Goal: Information Seeking & Learning: Understand process/instructions

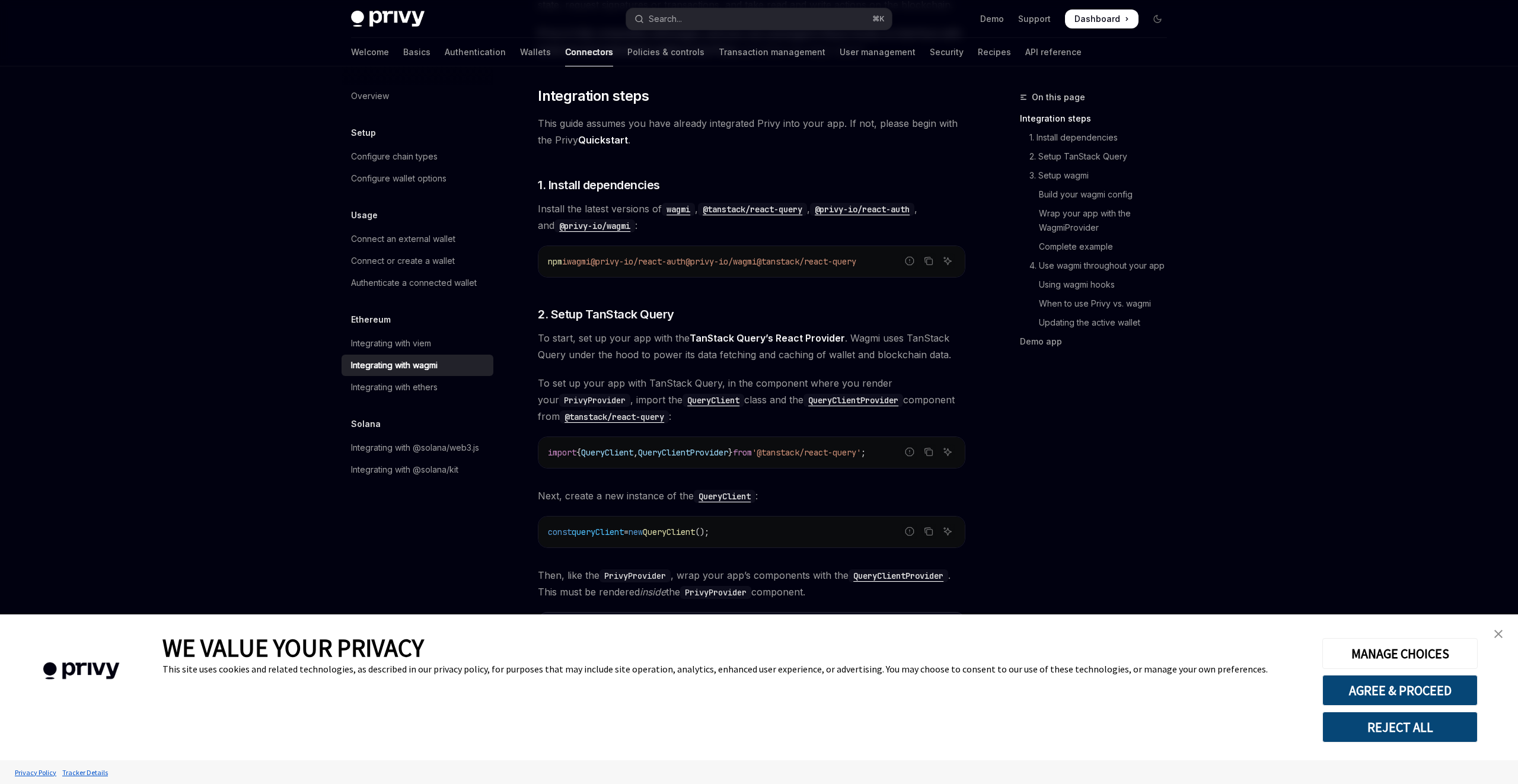
scroll to position [241, 0]
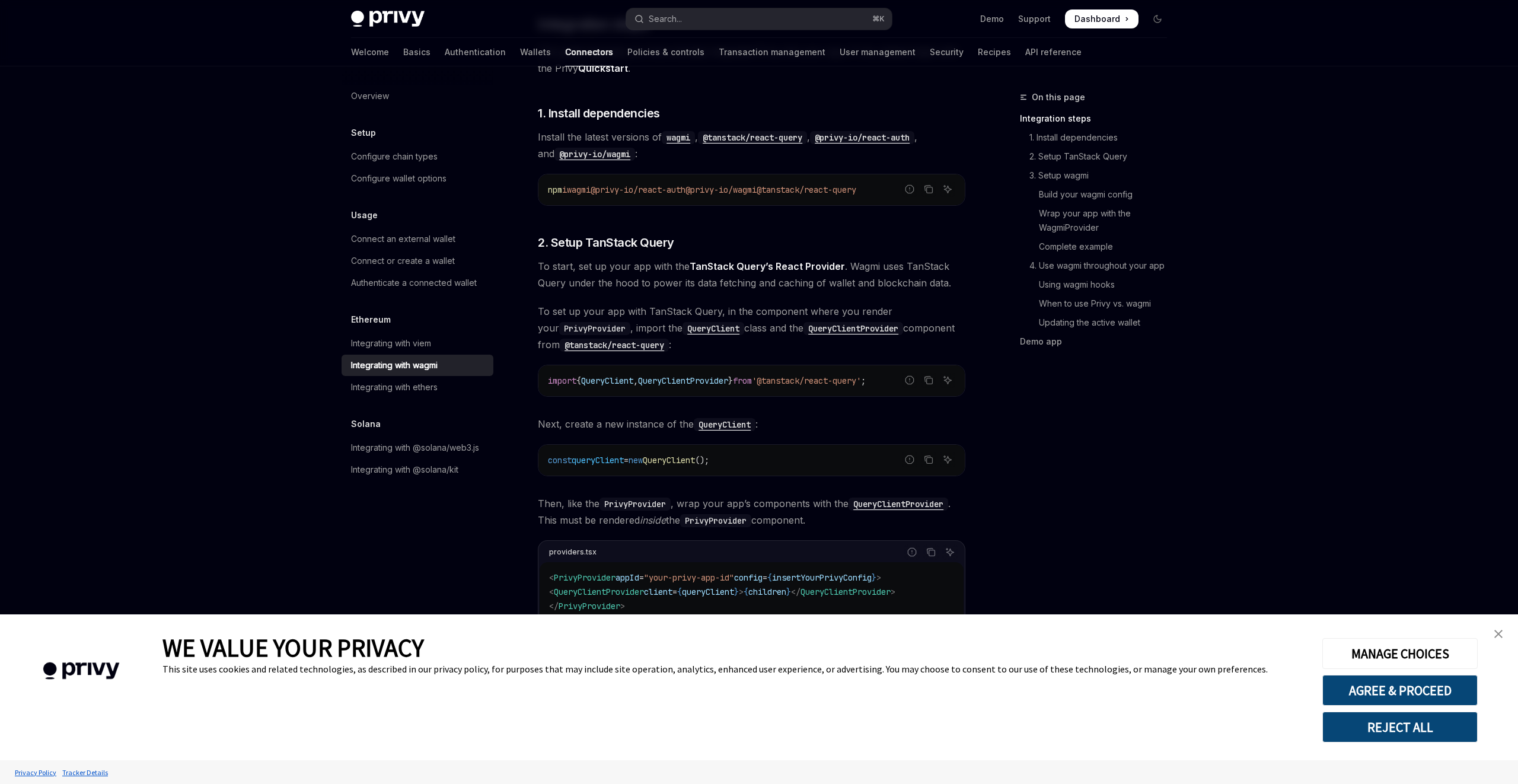
click at [1499, 636] on img "close banner" at bounding box center [1498, 633] width 8 height 8
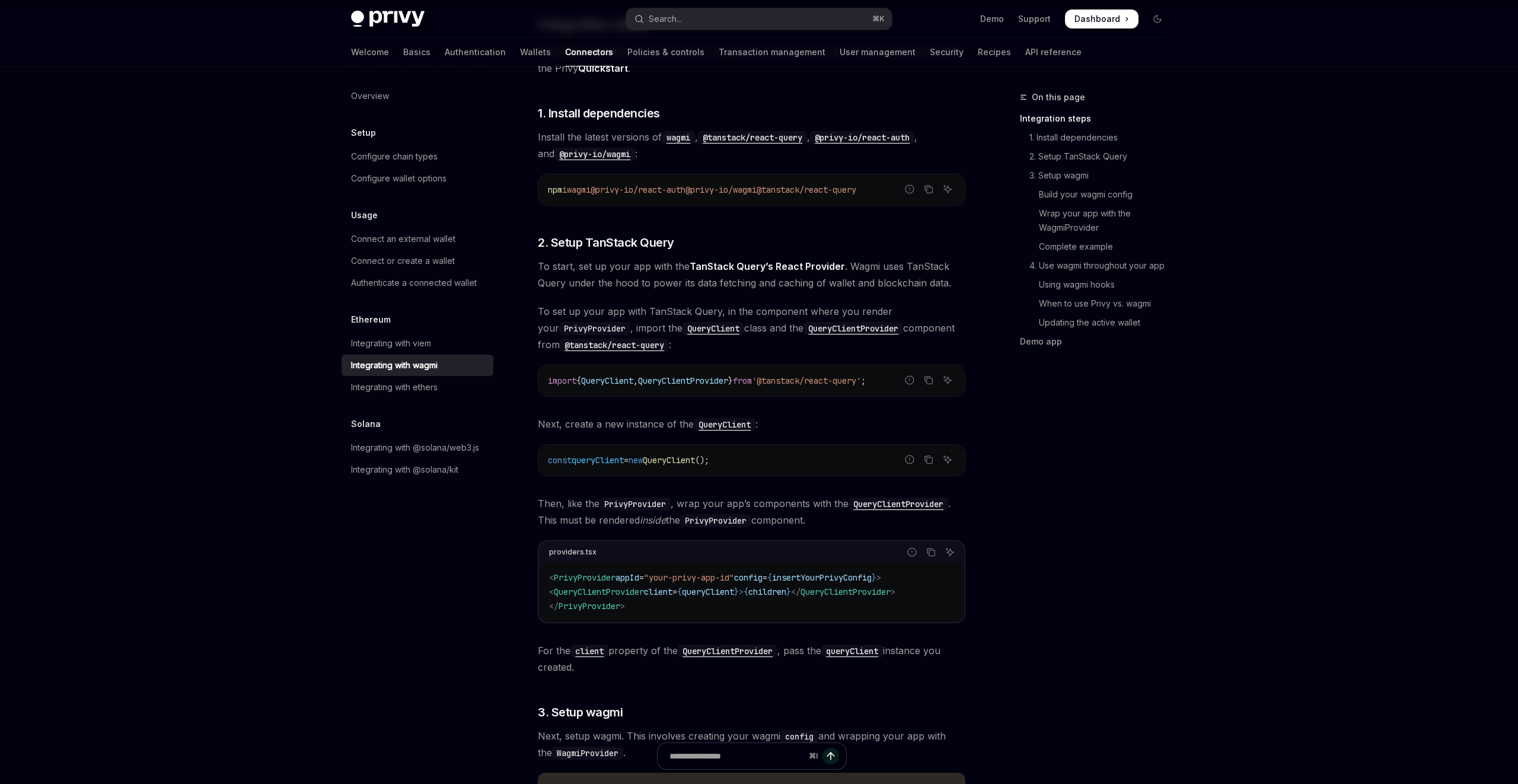
click at [683, 137] on code "wagmi" at bounding box center [678, 137] width 33 height 13
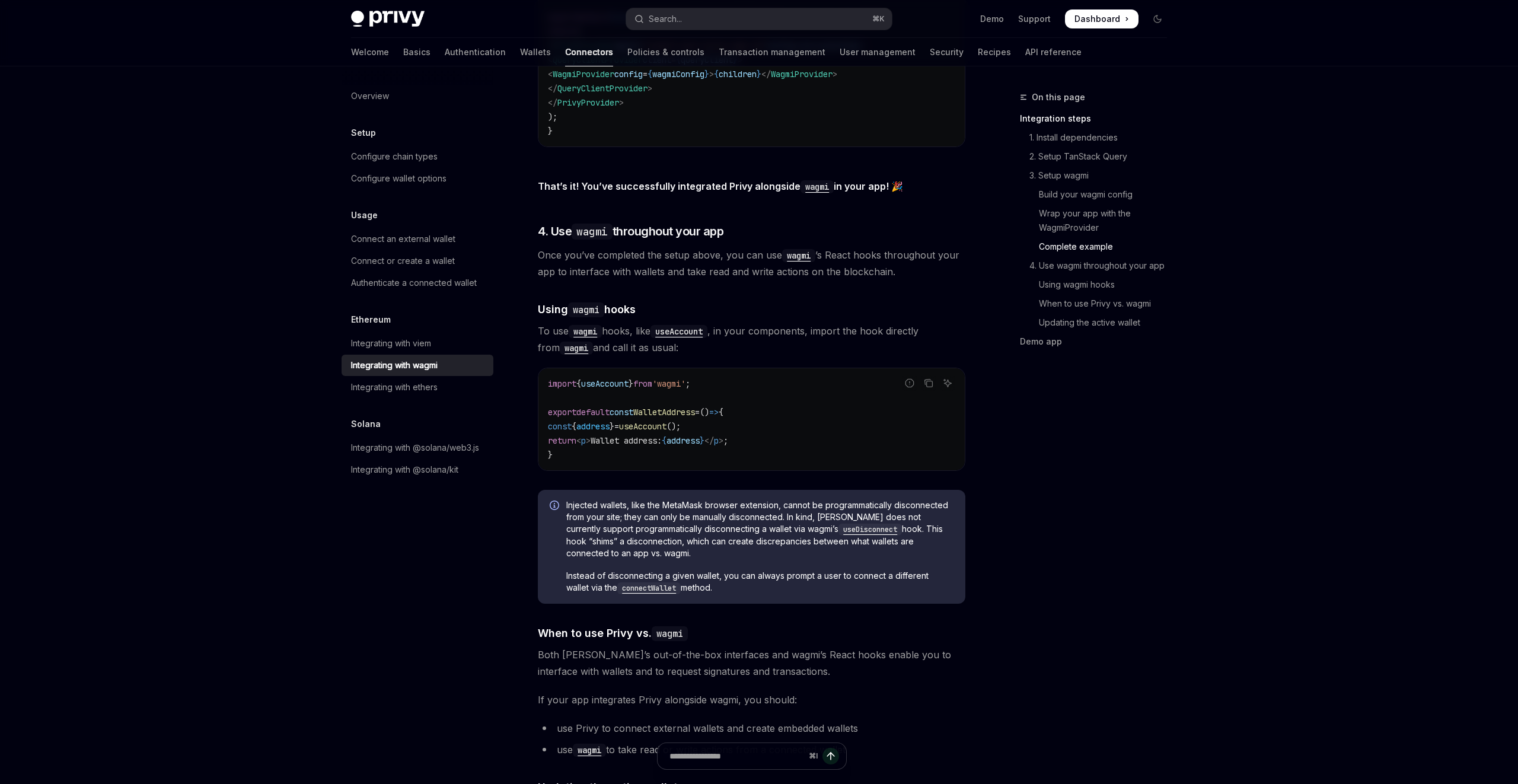
scroll to position [2496, 0]
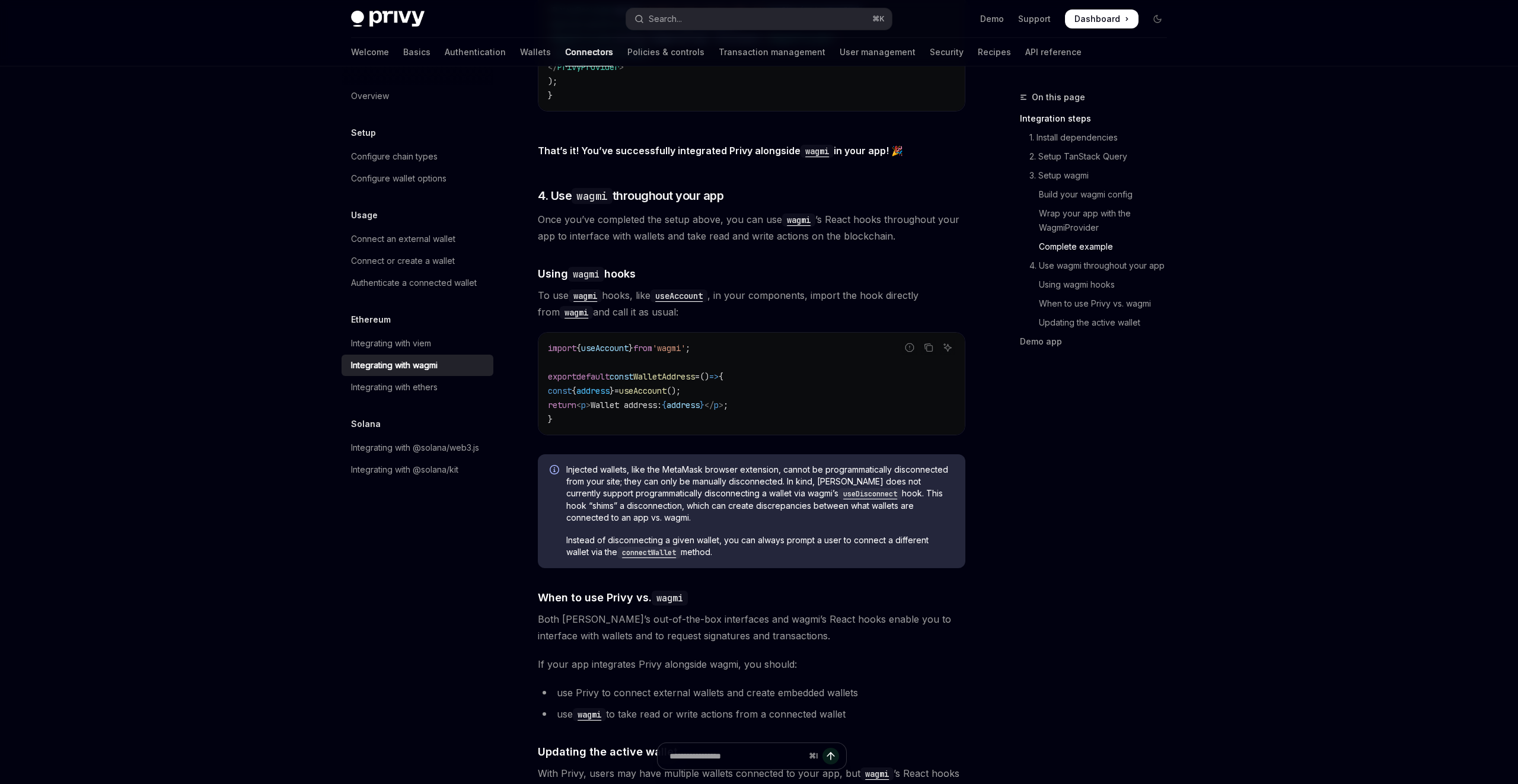
click at [1032, 506] on div "On this page Integration steps 1. Install dependencies 2. Setup TanStack Query …" at bounding box center [1086, 437] width 180 height 694
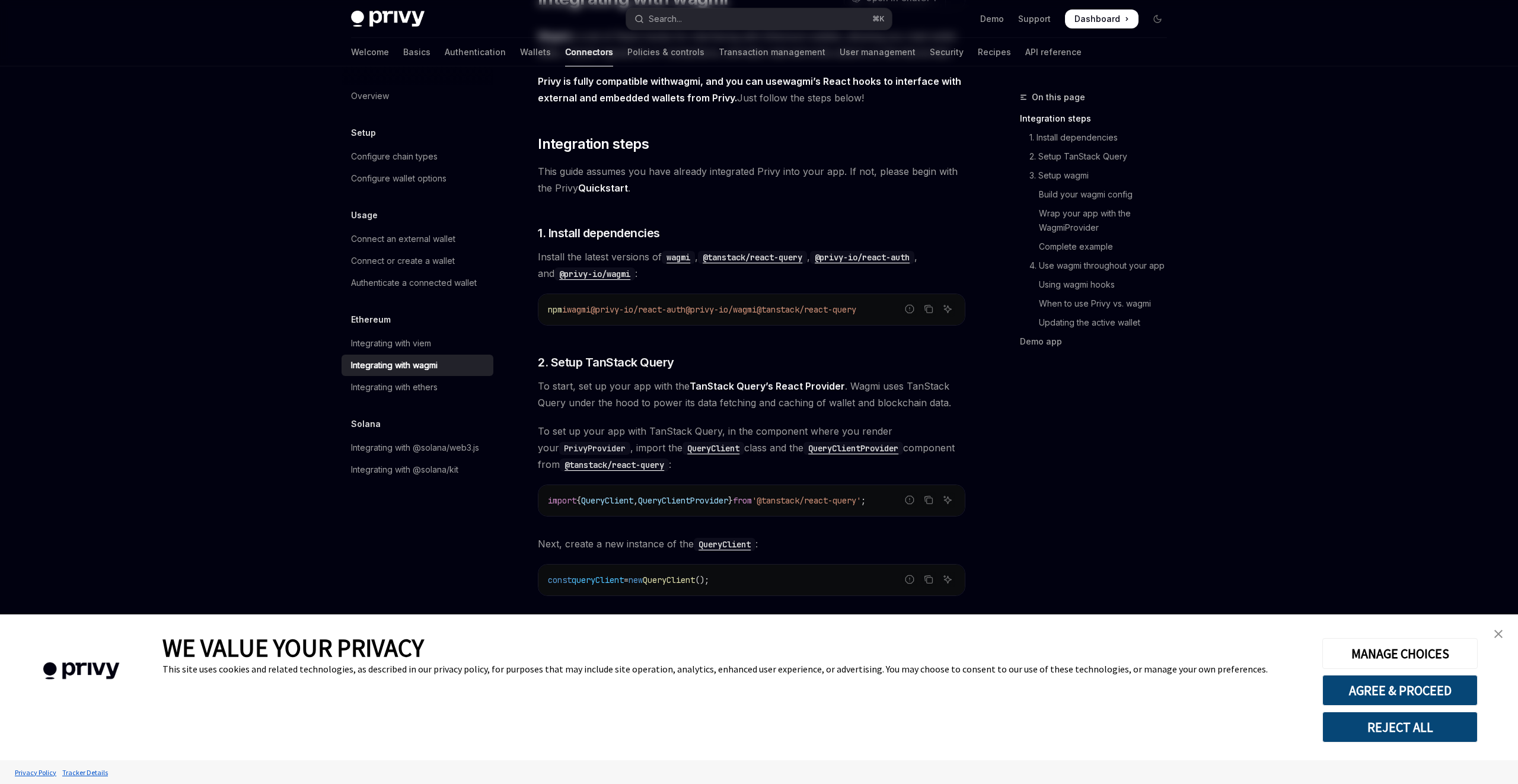
scroll to position [122, 0]
click at [562, 271] on code "@privy-io/wagmi" at bounding box center [594, 273] width 81 height 13
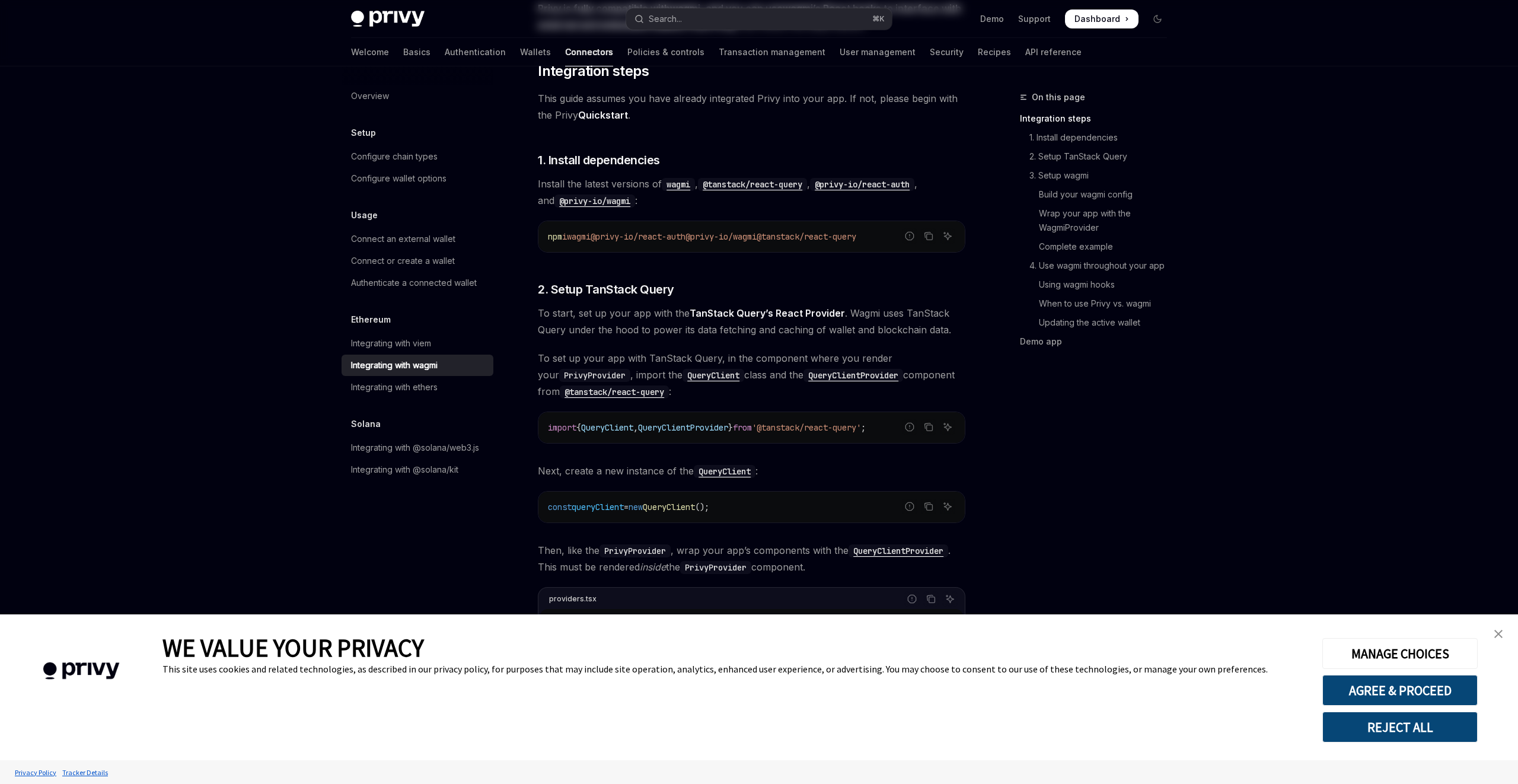
scroll to position [0, 0]
